Goal: Complete application form: Complete application form

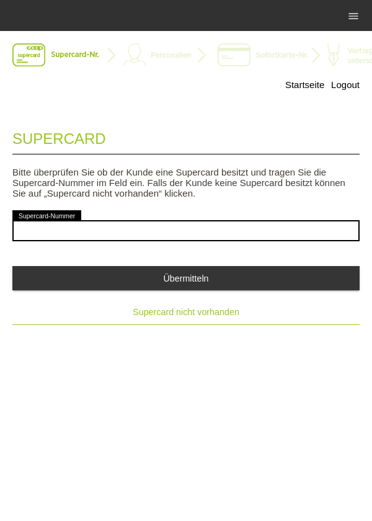
click at [206, 316] on span "Supercard nicht vorhanden" at bounding box center [186, 312] width 107 height 10
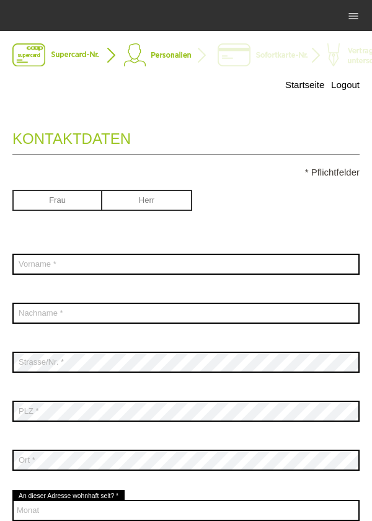
click at [76, 206] on input "radio" at bounding box center [57, 199] width 90 height 19
radio input "true"
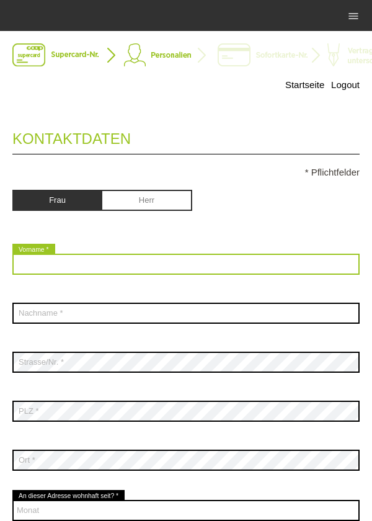
click at [143, 269] on input "text" at bounding box center [185, 264] width 347 height 21
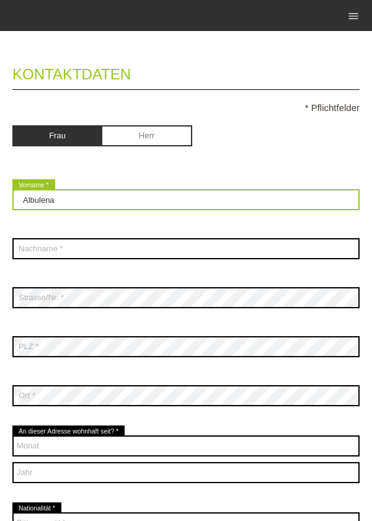
scroll to position [74, 0]
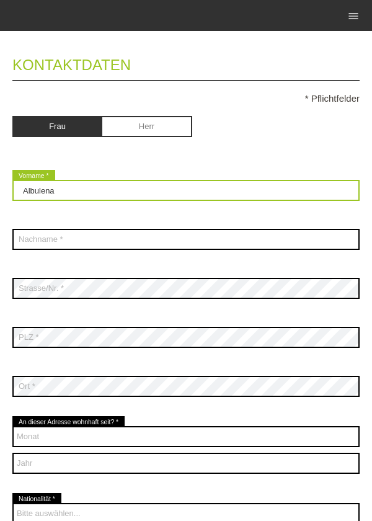
type input "Albulena"
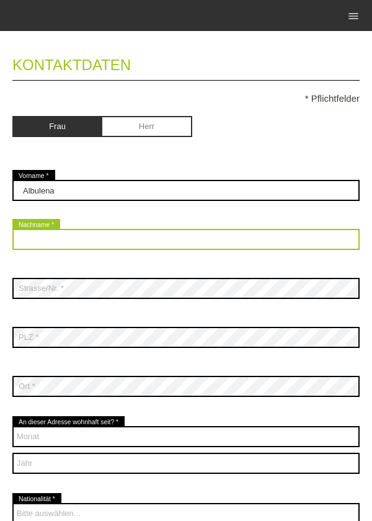
click at [267, 238] on input "text" at bounding box center [185, 239] width 347 height 21
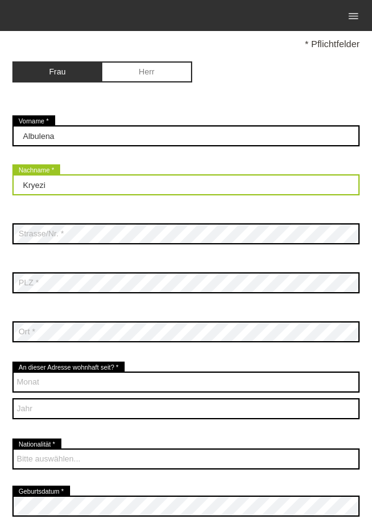
scroll to position [128, 0]
type input "Kryezi"
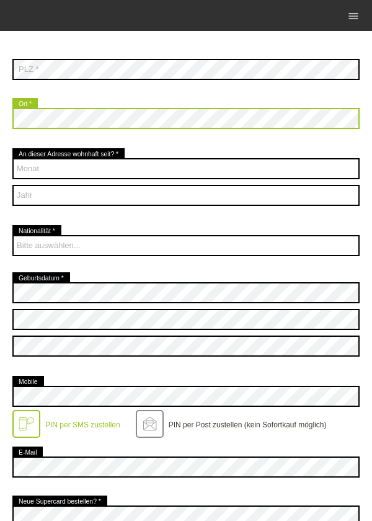
scroll to position [370, 0]
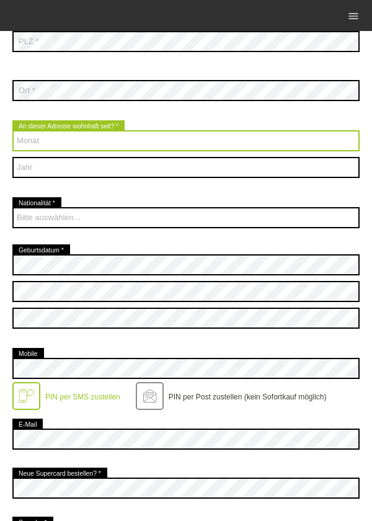
click at [249, 147] on select "Monat 01 02 03 04 05 06 07 08 09 10 11 12" at bounding box center [185, 140] width 347 height 21
select select "08"
click at [12, 131] on select "Monat 01 02 03 04 05 06 07 08 09 10 11 12" at bounding box center [185, 140] width 347 height 21
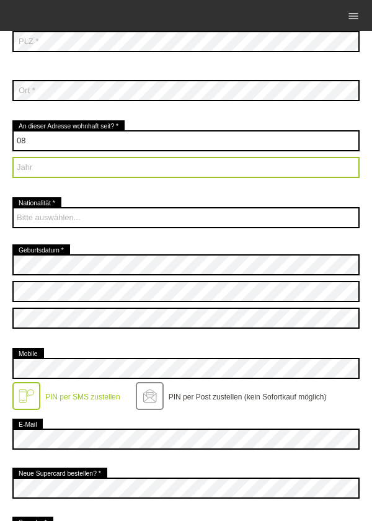
click at [196, 177] on select "Jahr 2025 2024 2023 2022 2021 2020 2019 2018 2017 2016" at bounding box center [185, 167] width 347 height 21
select select "2024"
click at [12, 158] on select "Jahr 2025 2024 2023 2022 2021 2020 2019 2018 2017 2016" at bounding box center [185, 167] width 347 height 21
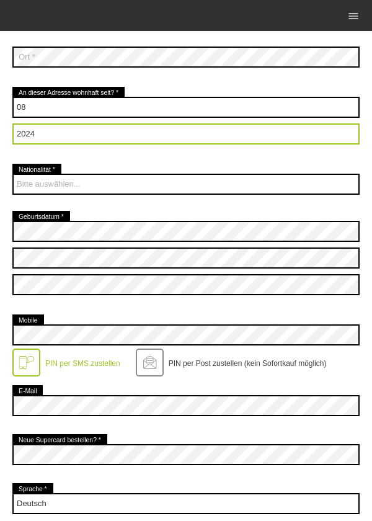
scroll to position [403, 0]
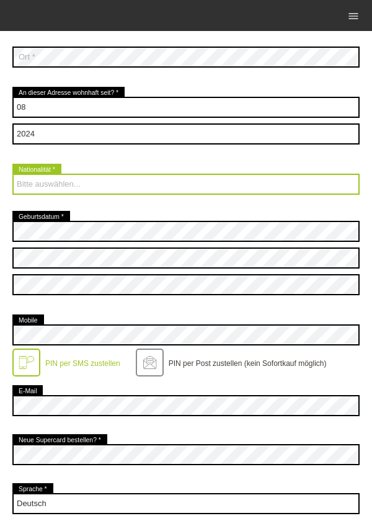
click at [257, 182] on select "Bitte auswählen... Schweiz Deutschland Liechtenstein Österreich ------------ Af…" at bounding box center [185, 184] width 347 height 21
select select "XK"
click at [12, 174] on select "Bitte auswählen... Schweiz Deutschland Liechtenstein Österreich ------------ Af…" at bounding box center [185, 184] width 347 height 21
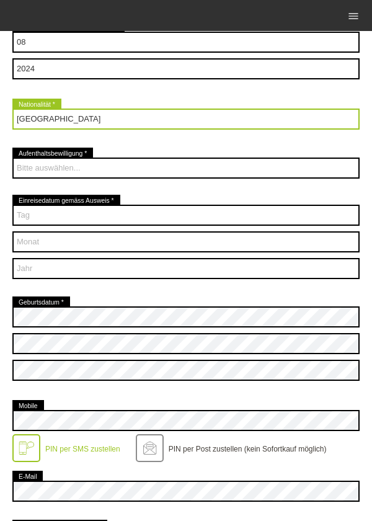
scroll to position [471, 0]
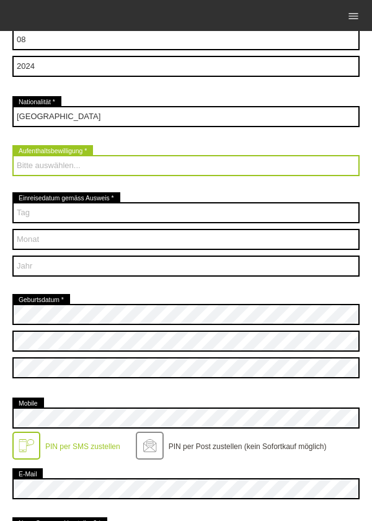
click at [262, 166] on select "Bitte auswählen... C B B - Flüchtlingsstatus Andere" at bounding box center [185, 165] width 347 height 21
select select "C"
click at [12, 156] on select "Bitte auswählen... C B B - Flüchtlingsstatus Andere" at bounding box center [185, 165] width 347 height 21
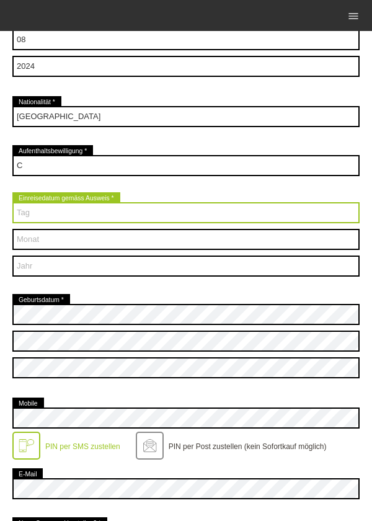
click at [36, 221] on select "Tag 01 02 03 04 05 06 07 08 09 10 11 12 13 14 15 16 17" at bounding box center [185, 212] width 347 height 21
select select "29"
click at [12, 203] on select "Tag 01 02 03 04 05 06 07 08 09 10 11 12 13 14 15 16 17" at bounding box center [185, 212] width 347 height 21
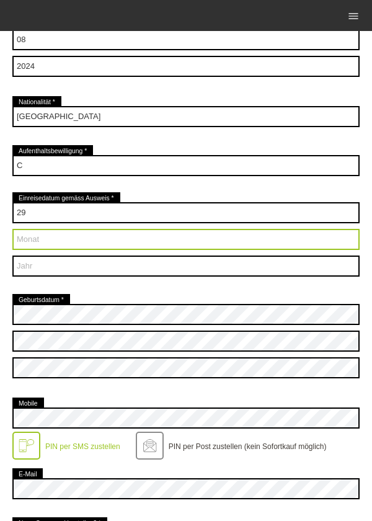
click at [202, 241] on select "Monat 01 02 03 04 05 06 07 08 09 10 11 12" at bounding box center [185, 239] width 347 height 21
select select "03"
click at [12, 230] on select "Monat 01 02 03 04 05 06 07 08 09 10 11 12" at bounding box center [185, 239] width 347 height 21
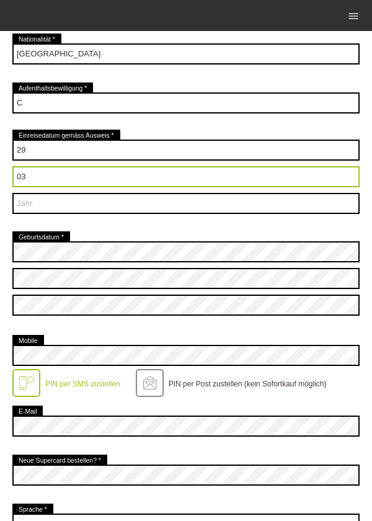
scroll to position [540, 0]
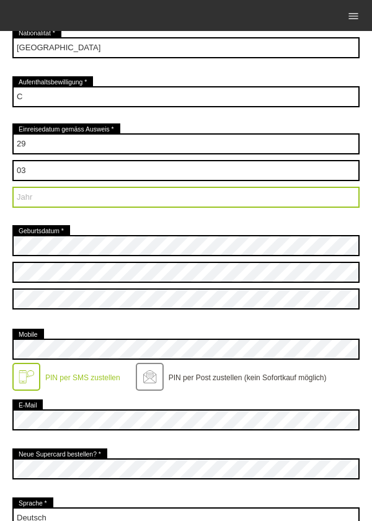
click at [177, 206] on select "Jahr 2025 2024 2023 2022 2021 2020 2019 2018 2017 2016" at bounding box center [185, 197] width 347 height 21
select select "2013"
click at [12, 187] on select "Jahr 2025 2024 2023 2022 2021 2020 2019 2018 2017 2016" at bounding box center [185, 197] width 347 height 21
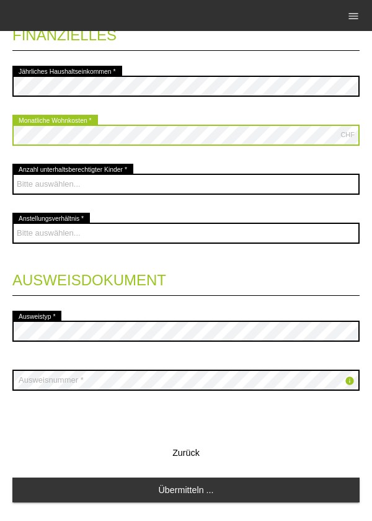
scroll to position [1114, 0]
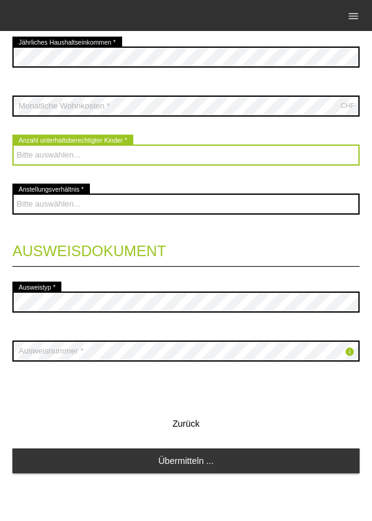
click at [208, 163] on select "Bitte auswählen... 0 1 2 3 4 5 6 7 8 9" at bounding box center [185, 154] width 347 height 21
select select "2"
click at [12, 144] on select "Bitte auswählen... 0 1 2 3 4 5 6 7 8 9" at bounding box center [185, 154] width 347 height 21
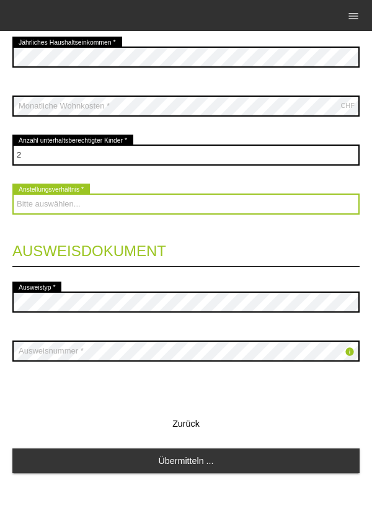
click at [241, 200] on select "Bitte auswählen... Unbefristet Befristet Lehrling/Student Pensioniert Nicht arb…" at bounding box center [185, 203] width 347 height 21
select select "UNLIMITED"
click at [12, 193] on select "Bitte auswählen... Unbefristet Befristet Lehrling/Student Pensioniert Nicht arb…" at bounding box center [185, 203] width 347 height 21
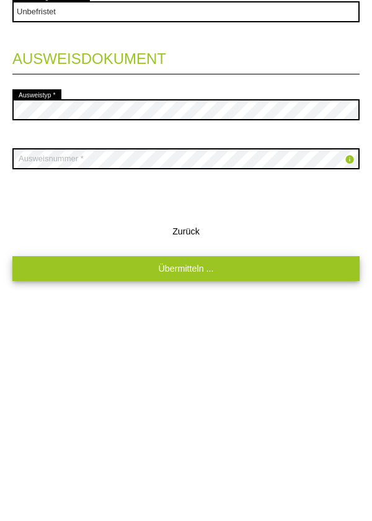
click at [227, 457] on link "Übermitteln ..." at bounding box center [185, 460] width 347 height 24
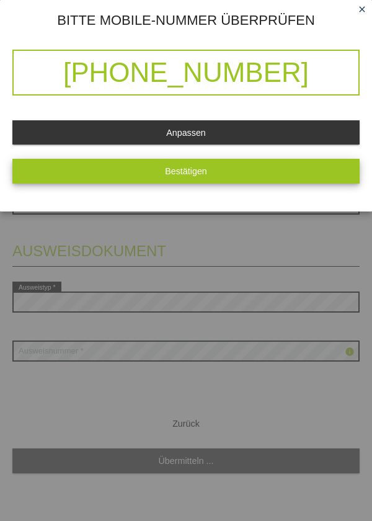
click at [242, 169] on button "Bestätigen" at bounding box center [185, 171] width 347 height 24
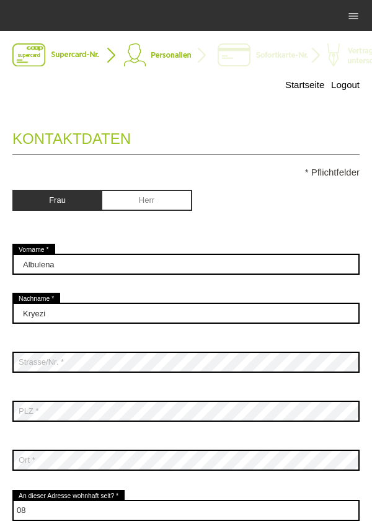
scroll to position [0, 0]
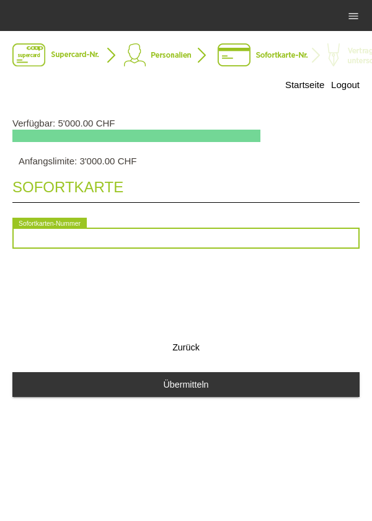
click at [235, 236] on input "text" at bounding box center [185, 238] width 347 height 21
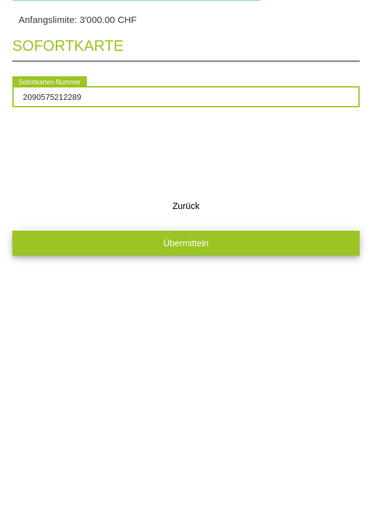
type input "2090575212289"
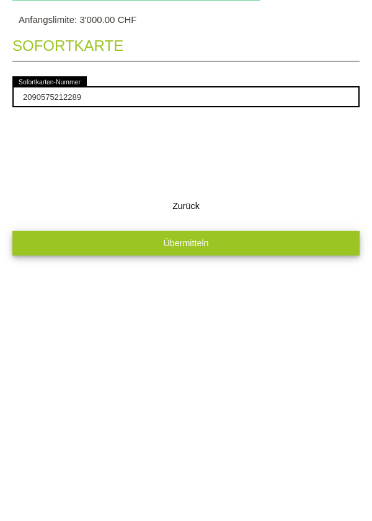
click at [238, 392] on button "Übermitteln" at bounding box center [185, 384] width 347 height 24
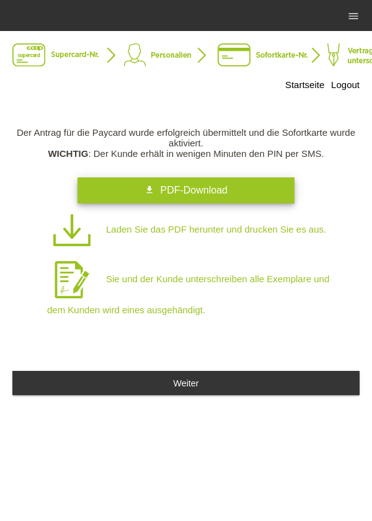
click at [234, 193] on link "get_app PDF-Download" at bounding box center [186, 190] width 217 height 26
